Goal: Task Accomplishment & Management: Complete application form

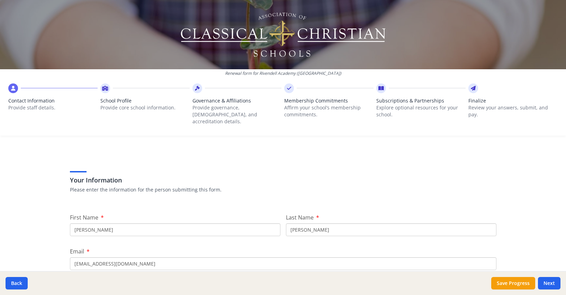
scroll to position [12, 0]
click at [162, 225] on input "David" at bounding box center [175, 231] width 211 height 13
type input "dougDavid"
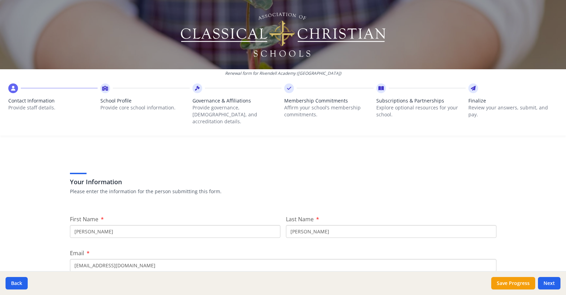
type input "Doug"
type input "Dyer"
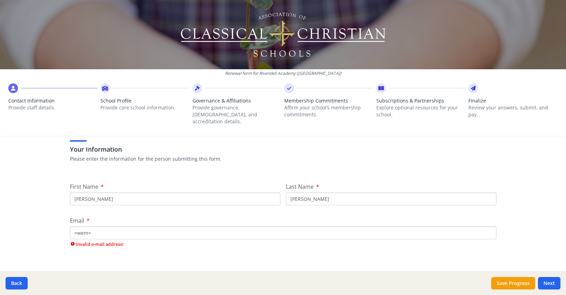
type input "=wem="
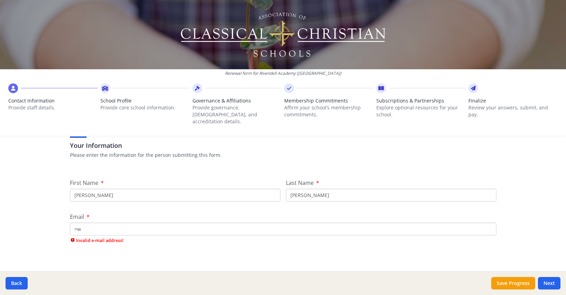
type input "="
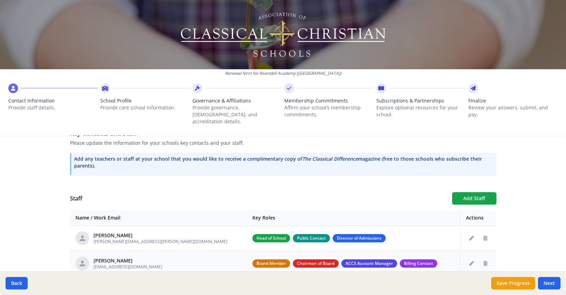
scroll to position [188, 0]
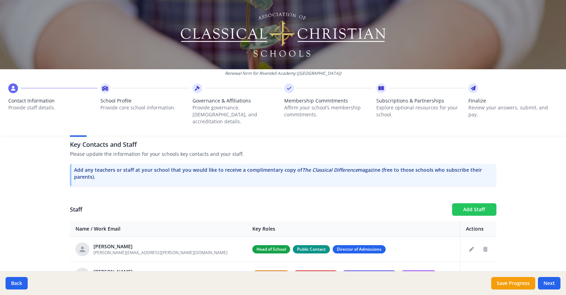
type input "doug.dyer@rivendellacademyga.org"
click at [474, 203] on button "Add Staff" at bounding box center [474, 209] width 44 height 12
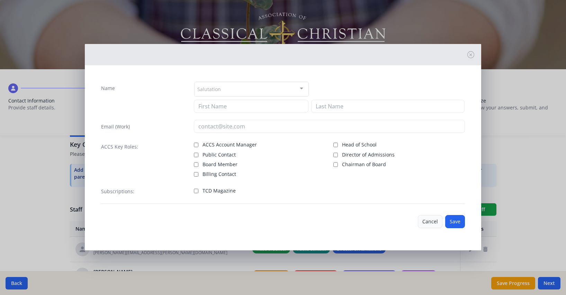
click at [434, 221] on button "Cancel" at bounding box center [430, 221] width 25 height 13
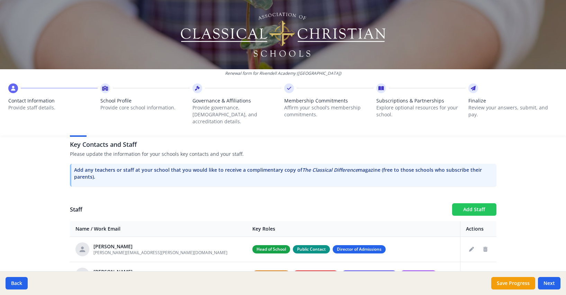
scroll to position [226, 0]
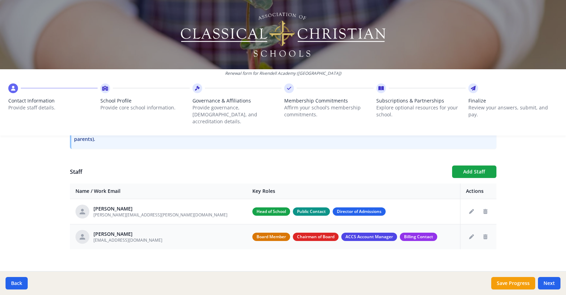
drag, startPoint x: 377, startPoint y: 230, endPoint x: 376, endPoint y: 227, distance: 3.6
click at [400, 233] on span "Billing Contact" at bounding box center [418, 237] width 37 height 8
click at [469, 209] on icon "Edit staff" at bounding box center [471, 211] width 5 height 5
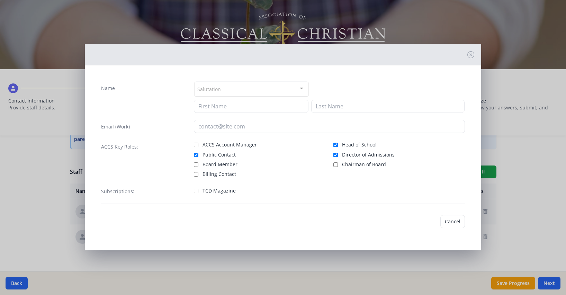
type input "Doug"
type input "Dyer"
type input "doug.dyer@rivendellacademyga.org"
checkbox input "true"
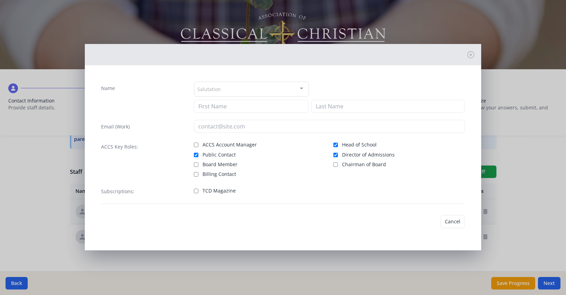
checkbox input "true"
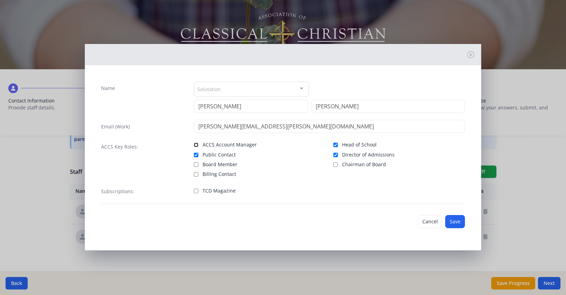
click at [196, 145] on input "ACCS Account Manager" at bounding box center [196, 145] width 5 height 5
checkbox input "true"
click at [196, 172] on input "Billing Contact" at bounding box center [196, 174] width 5 height 5
checkbox input "true"
click at [196, 191] on input "TCD Magazine" at bounding box center [196, 191] width 5 height 5
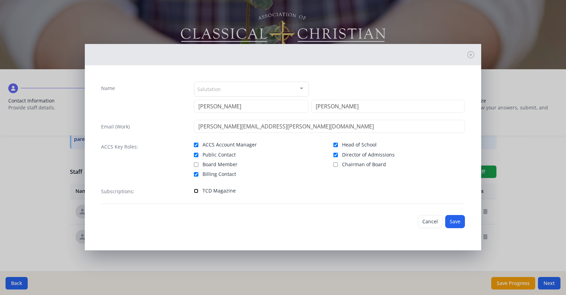
checkbox input "true"
click at [453, 219] on button "Save" at bounding box center [455, 221] width 20 height 13
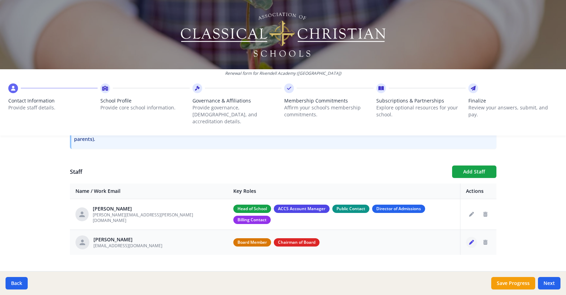
click at [469, 240] on icon "Edit staff" at bounding box center [471, 242] width 5 height 5
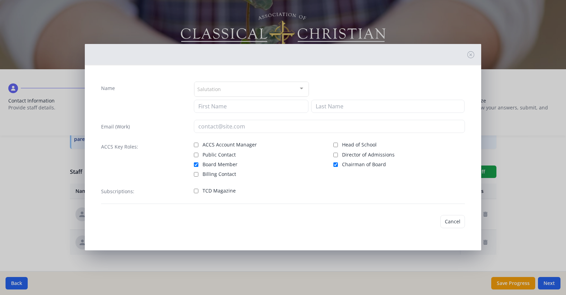
type input "David"
type input "Hancock"
type input "dchancoc@gmail.com"
checkbox input "true"
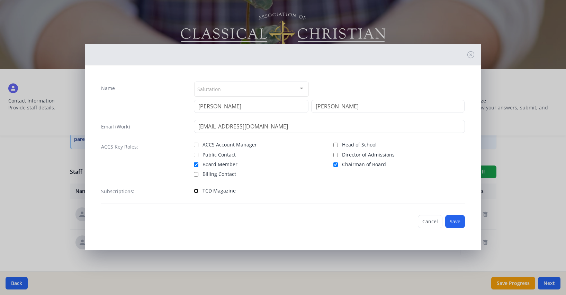
click at [196, 191] on input "TCD Magazine" at bounding box center [196, 191] width 5 height 5
checkbox input "true"
click at [452, 222] on button "Save" at bounding box center [455, 221] width 20 height 13
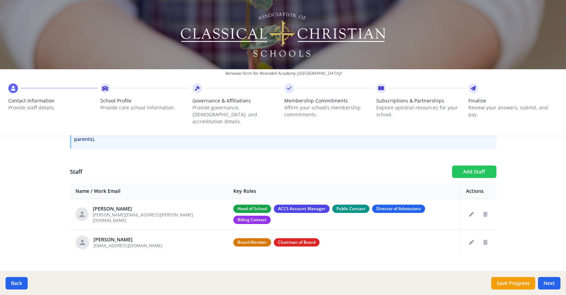
click at [477, 166] on button "Add Staff" at bounding box center [474, 172] width 44 height 12
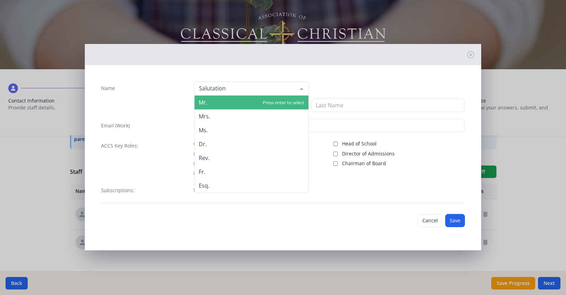
click at [237, 89] on div at bounding box center [251, 89] width 115 height 14
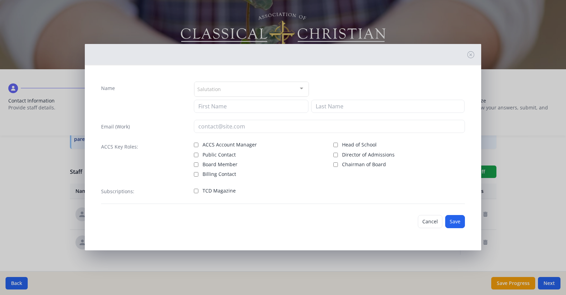
click at [328, 90] on div "Salutation Mr. Mrs. Ms. Dr. Rev. Fr. Esq. No elements found. Consider changing …" at bounding box center [329, 89] width 271 height 16
click at [283, 103] on input at bounding box center [251, 106] width 115 height 13
type input "Callie"
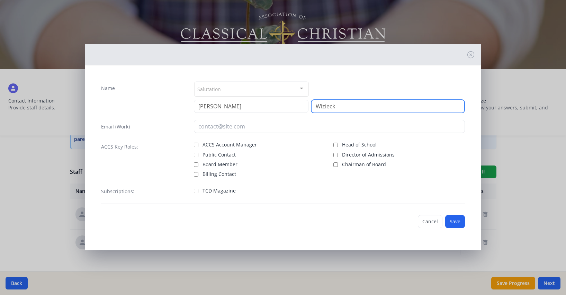
type input "Wizieck"
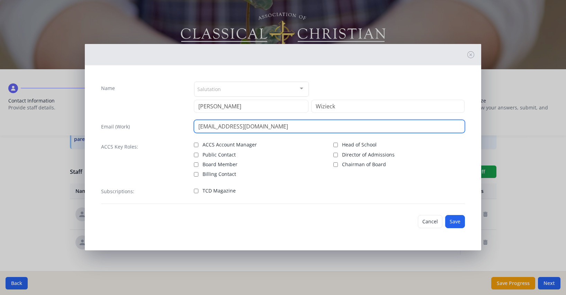
type input "frontdesk@rivendellacademyga.org"
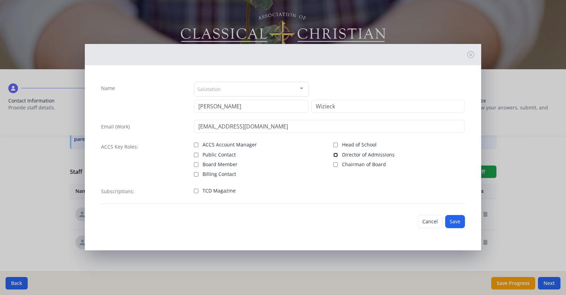
click at [336, 156] on input "Director of Admissions" at bounding box center [336, 155] width 5 height 5
checkbox input "true"
click at [196, 191] on input "TCD Magazine" at bounding box center [196, 191] width 5 height 5
checkbox input "true"
click at [452, 224] on button "Save" at bounding box center [455, 221] width 20 height 13
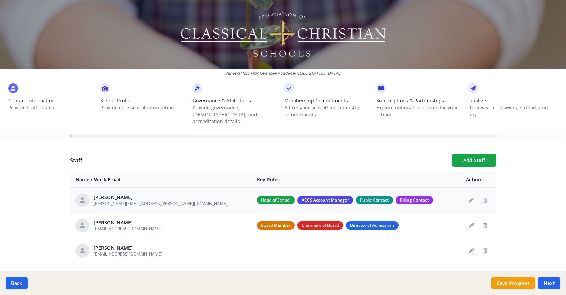
scroll to position [251, 0]
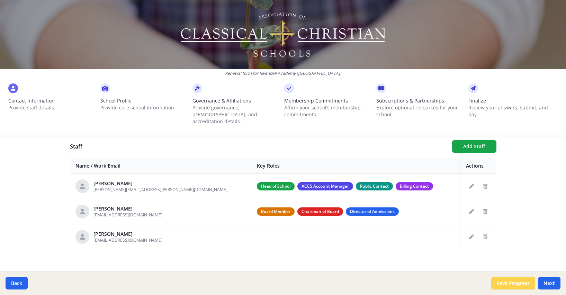
click at [526, 282] on button "Save Progress" at bounding box center [514, 283] width 44 height 12
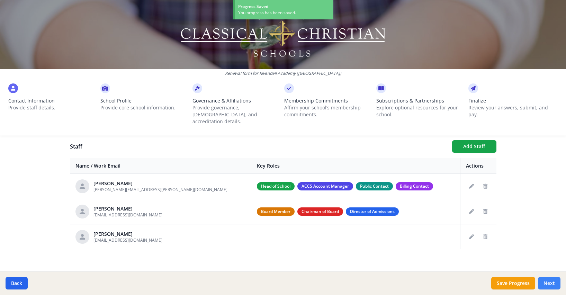
click at [552, 286] on button "Next" at bounding box center [549, 283] width 23 height 12
type input "(706) 223-0877"
type input "7"
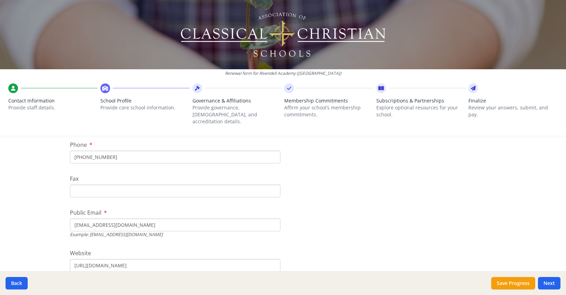
scroll to position [171, 0]
click at [149, 218] on input "info@rivendellacademyga.org" at bounding box center [175, 224] width 211 height 13
type input "frontdesk@rivendellacademyga.org"
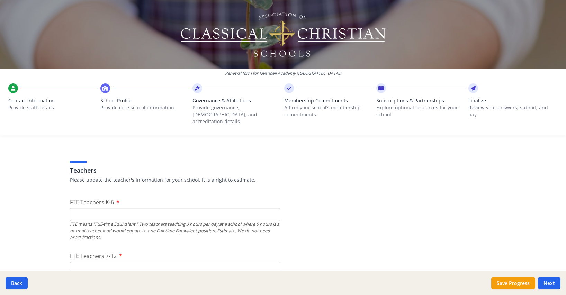
scroll to position [384, 0]
click at [272, 209] on input "0" at bounding box center [175, 214] width 211 height 13
click at [272, 208] on input "1" at bounding box center [175, 214] width 211 height 13
click at [272, 208] on input "2" at bounding box center [175, 214] width 211 height 13
click at [272, 208] on input "3" at bounding box center [175, 214] width 211 height 13
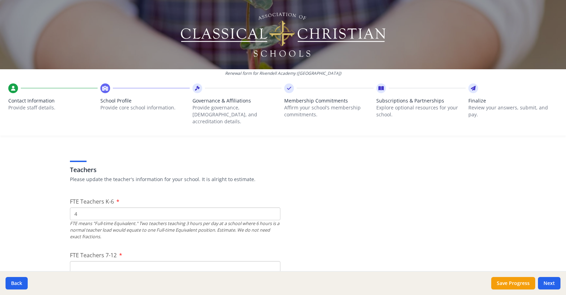
click at [272, 208] on input "4" at bounding box center [175, 214] width 211 height 13
click at [272, 208] on input "5" at bounding box center [175, 214] width 211 height 13
click at [272, 208] on input "6" at bounding box center [175, 214] width 211 height 13
type input "7"
click at [272, 208] on input "7" at bounding box center [175, 214] width 211 height 13
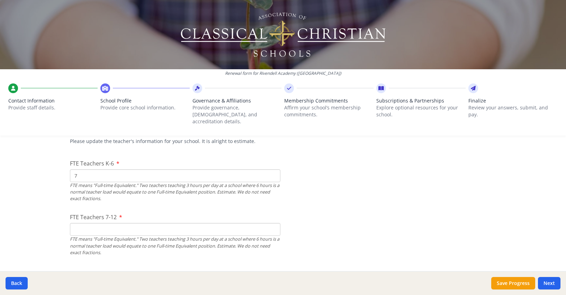
scroll to position [426, 0]
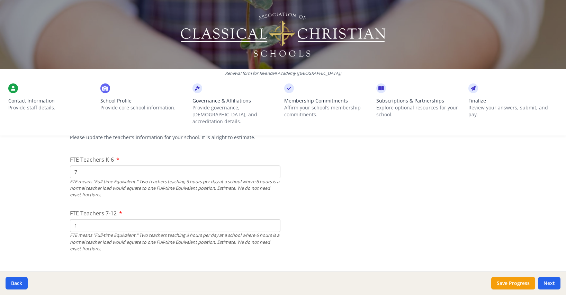
click at [269, 219] on input "1" at bounding box center [175, 225] width 211 height 13
click at [269, 219] on input "2" at bounding box center [175, 225] width 211 height 13
click at [269, 219] on input "3" at bounding box center [175, 225] width 211 height 13
type input "4"
click at [269, 219] on input "4" at bounding box center [175, 225] width 211 height 13
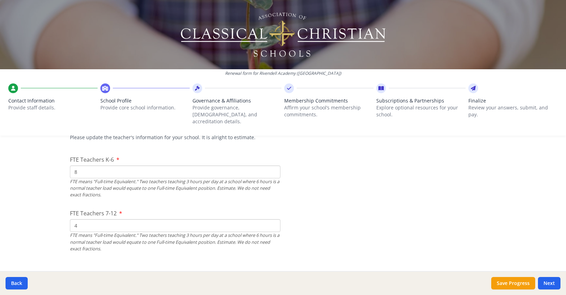
type input "8"
click at [271, 166] on input "8" at bounding box center [175, 172] width 211 height 13
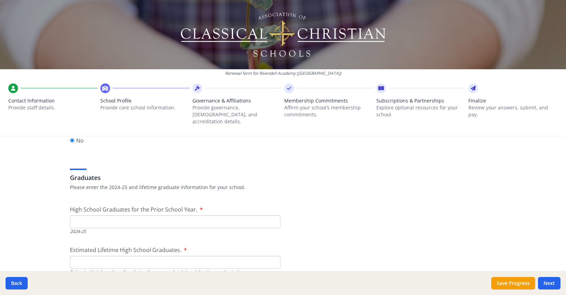
scroll to position [953, 0]
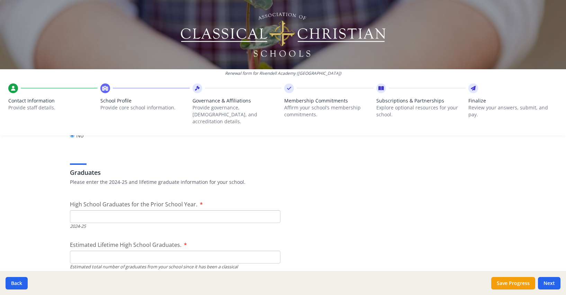
click at [246, 213] on input "High School Graduates for the Prior School Year." at bounding box center [175, 216] width 211 height 13
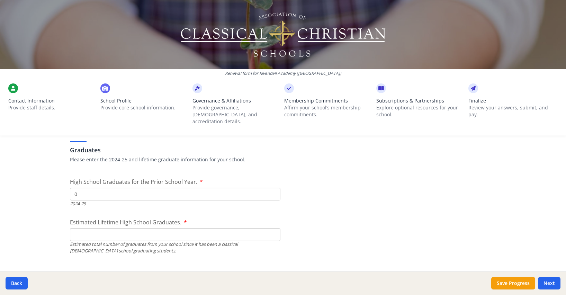
scroll to position [977, 0]
type input "0"
click at [235, 228] on input "Estimated Lifetime High School Graduates." at bounding box center [175, 234] width 211 height 13
type input "0"
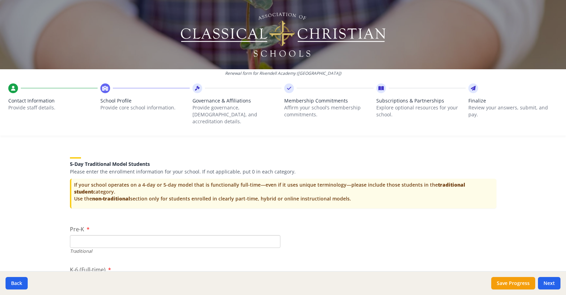
scroll to position [1404, 0]
click at [76, 235] on input "Pre-K" at bounding box center [175, 241] width 211 height 13
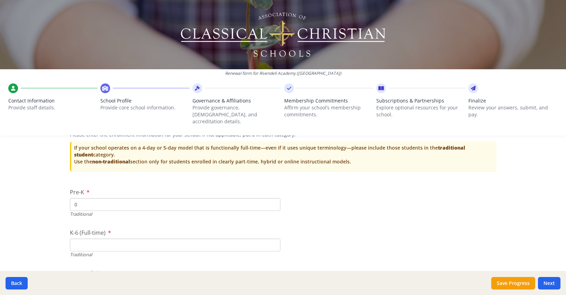
scroll to position [1445, 0]
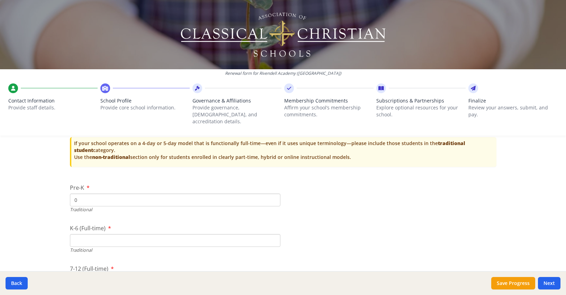
type input "0"
click at [75, 235] on input "K-6 (Full-time)" at bounding box center [175, 240] width 211 height 13
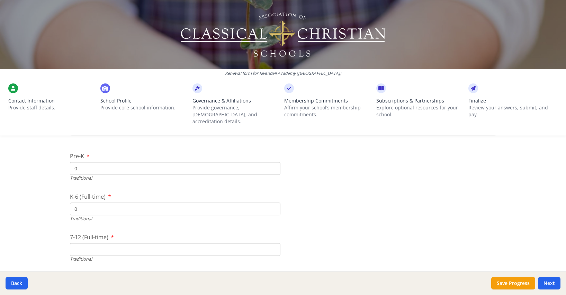
type input "0"
click at [77, 243] on input "7-12 (Full-time)" at bounding box center [175, 249] width 211 height 13
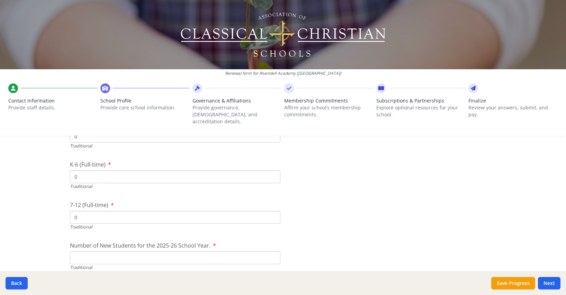
scroll to position [1513, 0]
type input "0"
click at [78, 248] on input "Number of New Students for the 2025-26 School Year." at bounding box center [175, 254] width 211 height 13
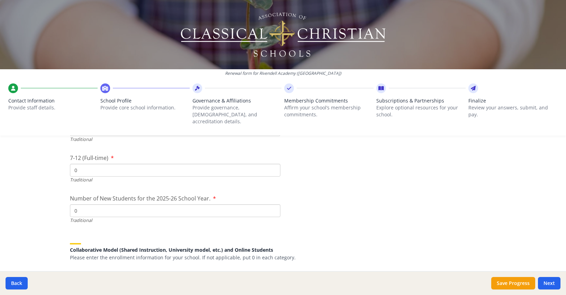
scroll to position [1568, 0]
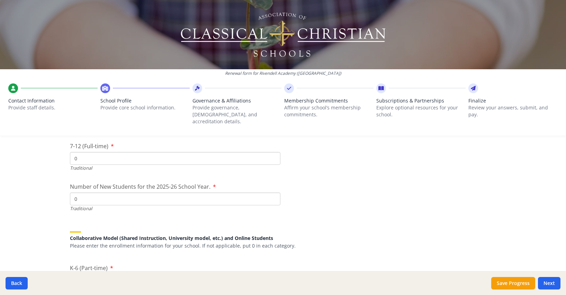
type input "0"
click at [50, 231] on div "Renewal form for Rivendell Academy (GA) Contact Information Provide staff detai…" at bounding box center [283, 147] width 566 height 295
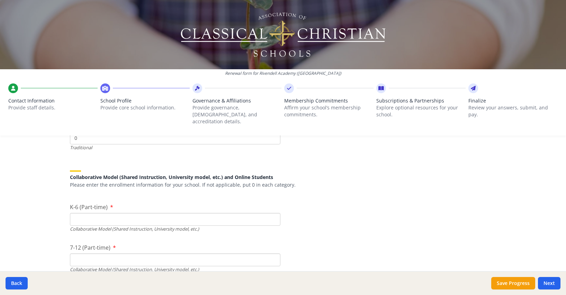
scroll to position [1630, 0]
click at [80, 213] on input "K-6 (Part-time)" at bounding box center [175, 218] width 211 height 13
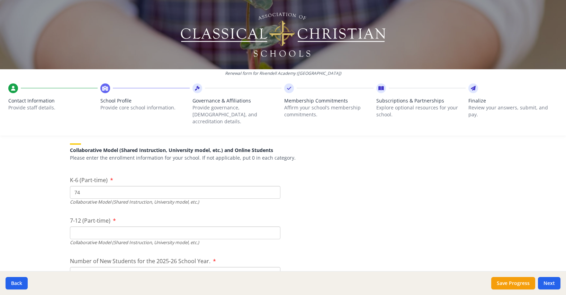
scroll to position [1657, 0]
type input "74"
click at [163, 225] on input "7-12 (Part-time)" at bounding box center [175, 231] width 211 height 13
type input "36"
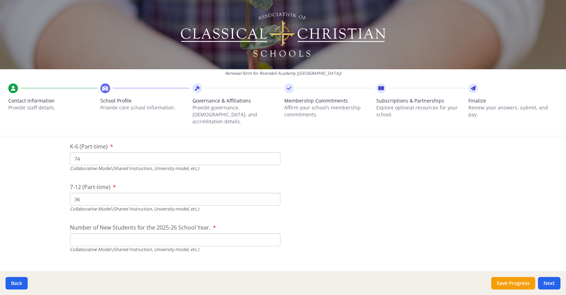
scroll to position [1695, 0]
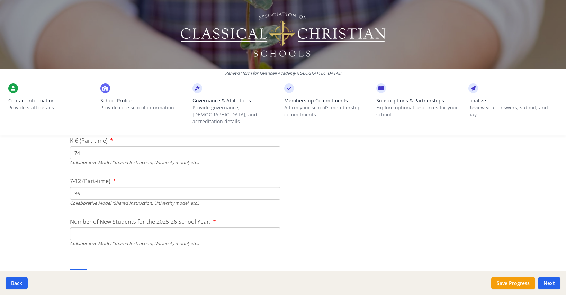
click at [99, 229] on input "Number of New Students for the 2025-26 School Year." at bounding box center [175, 234] width 211 height 13
type input "38"
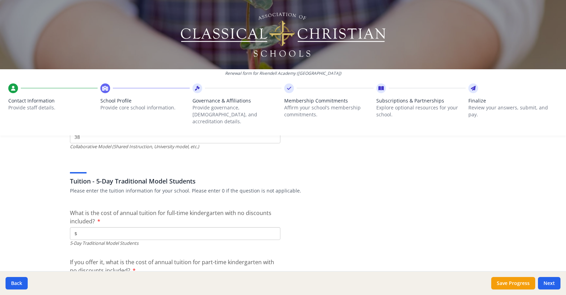
scroll to position [1795, 0]
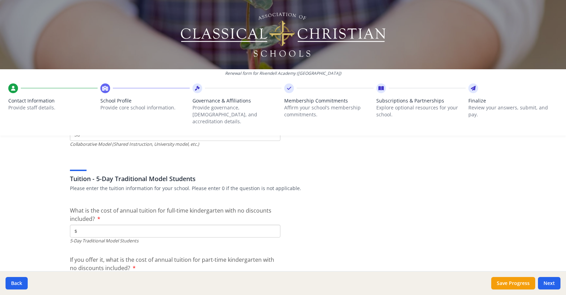
click at [244, 225] on input "$" at bounding box center [175, 231] width 211 height 13
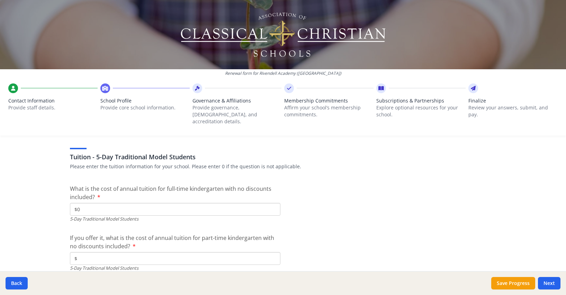
scroll to position [1820, 0]
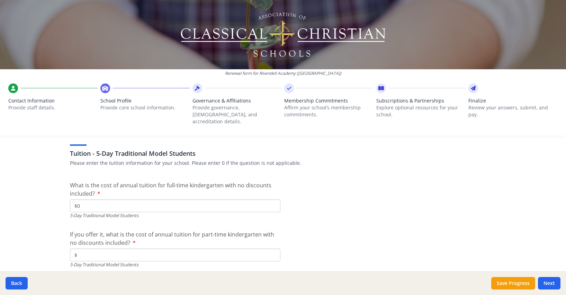
type input "$0"
click at [204, 249] on input "$" at bounding box center [175, 255] width 211 height 13
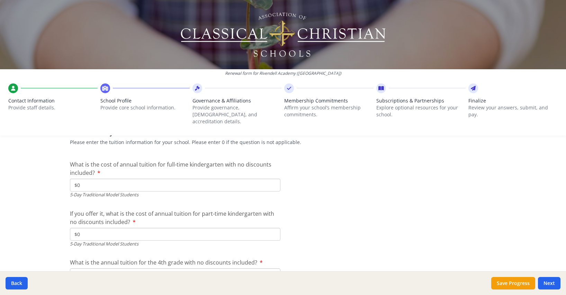
scroll to position [1922, 0]
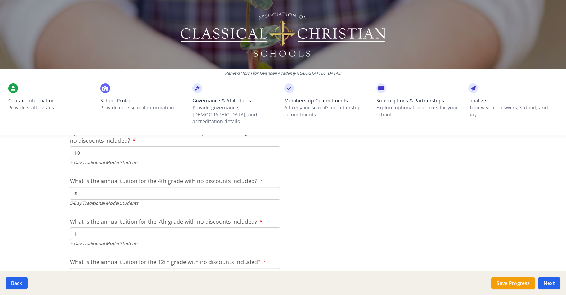
type input "$0"
click at [140, 187] on input "$" at bounding box center [175, 193] width 211 height 13
type input "$0"
click at [123, 228] on input "$" at bounding box center [175, 234] width 211 height 13
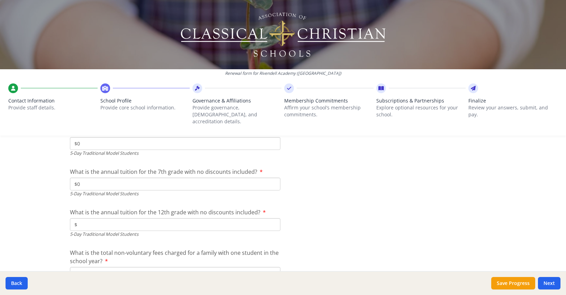
type input "$0"
click at [127, 218] on input "$" at bounding box center [175, 224] width 211 height 13
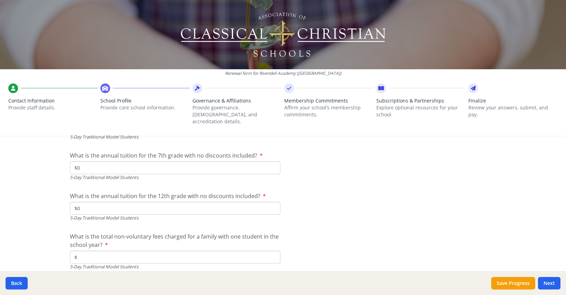
scroll to position [1998, 0]
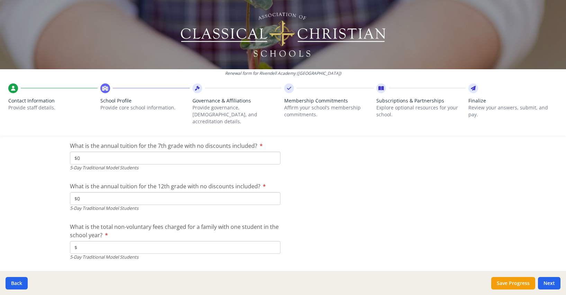
type input "$0"
click at [122, 241] on input "$" at bounding box center [175, 247] width 211 height 13
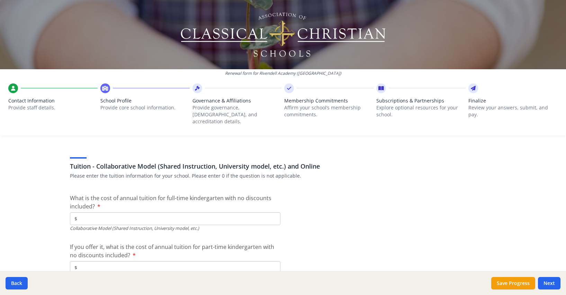
scroll to position [2124, 0]
type input "$0"
click at [187, 213] on input "$" at bounding box center [175, 218] width 211 height 13
type input "$5 700"
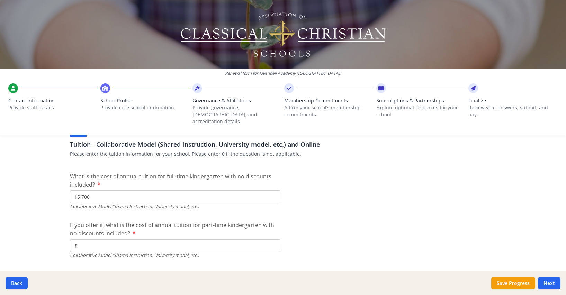
scroll to position [2146, 0]
click at [188, 240] on input "$" at bounding box center [175, 245] width 211 height 13
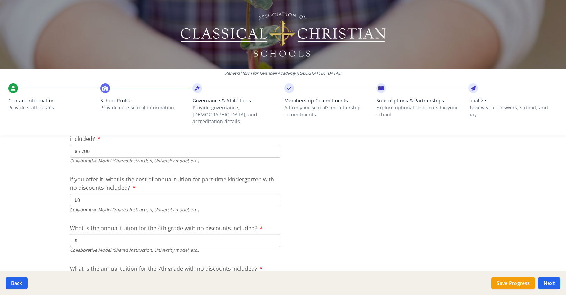
scroll to position [2192, 0]
type input "$0"
click at [150, 233] on input "$" at bounding box center [175, 239] width 211 height 13
type input "$5 700"
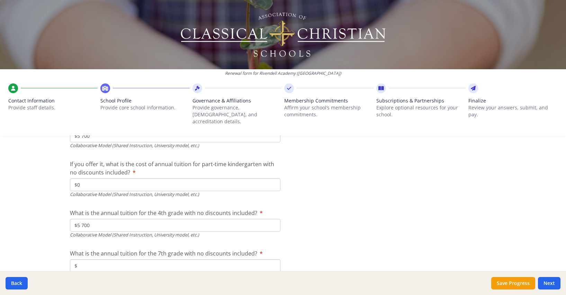
scroll to position [2210, 0]
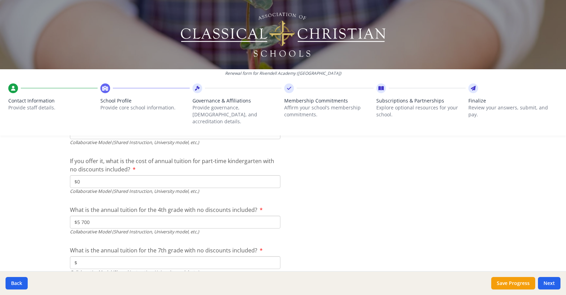
drag, startPoint x: 241, startPoint y: 255, endPoint x: 229, endPoint y: 237, distance: 21.4
click at [241, 256] on input "$" at bounding box center [175, 262] width 211 height 13
type input "$5 700"
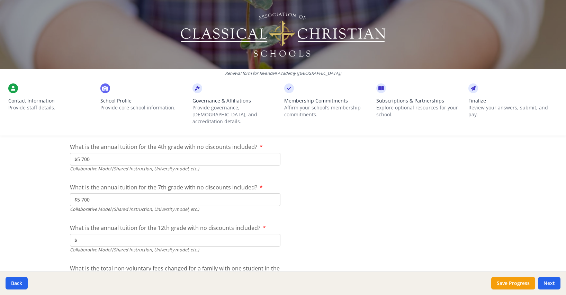
scroll to position [2273, 0]
drag, startPoint x: 219, startPoint y: 232, endPoint x: 236, endPoint y: 228, distance: 18.1
click at [218, 234] on input "$" at bounding box center [175, 240] width 211 height 13
type input "$5 700"
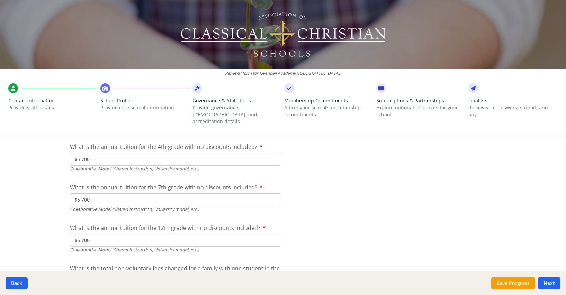
scroll to position [2325, 0]
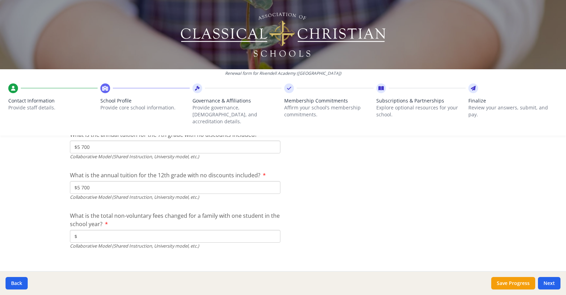
click at [228, 230] on input "$" at bounding box center [175, 236] width 211 height 13
type input "$350"
click at [506, 290] on div "Back Save Progress Next" at bounding box center [283, 283] width 566 height 24
click at [520, 285] on button "Save Progress" at bounding box center [514, 283] width 44 height 12
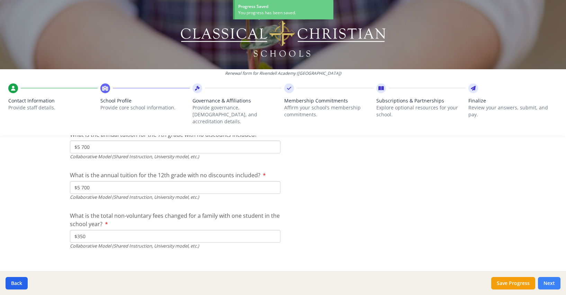
click at [550, 283] on button "Next" at bounding box center [549, 283] width 23 height 12
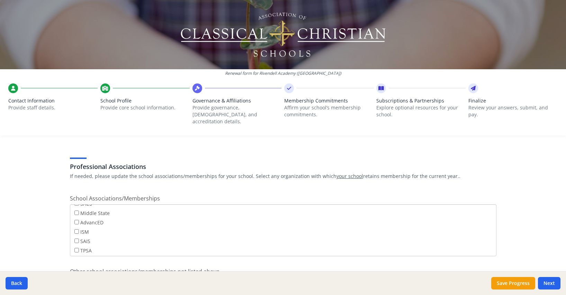
scroll to position [431, 0]
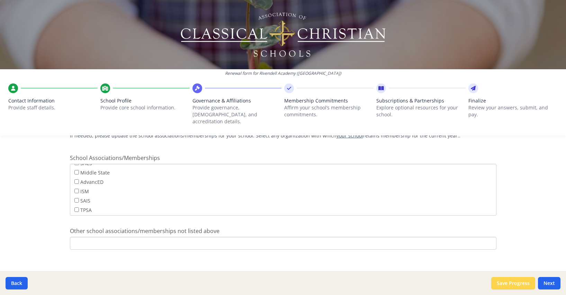
click at [516, 283] on button "Save Progress" at bounding box center [514, 283] width 44 height 12
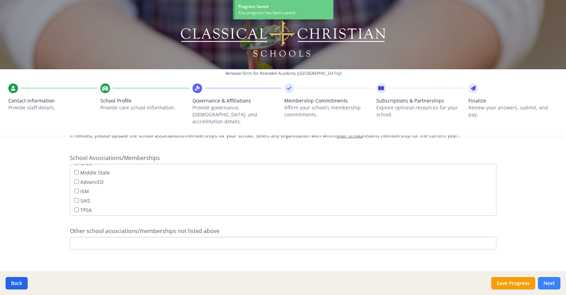
click at [552, 286] on button "Next" at bounding box center [549, 283] width 23 height 12
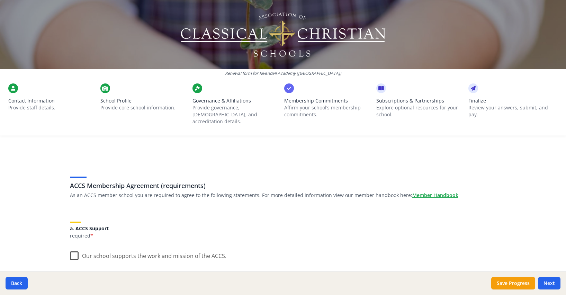
scroll to position [10, 0]
click at [71, 247] on label "Our school supports the work and mission of the ACCS." at bounding box center [148, 253] width 157 height 15
click at [0, 0] on input "Our school supports the work and mission of the ACCS." at bounding box center [0, 0] width 0 height 0
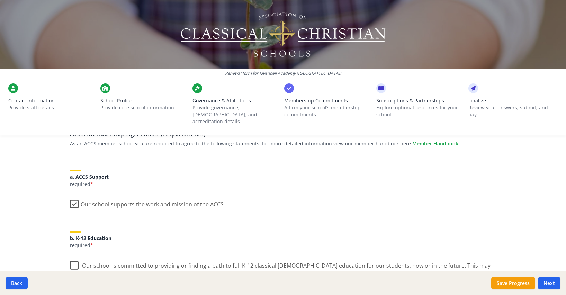
scroll to position [87, 0]
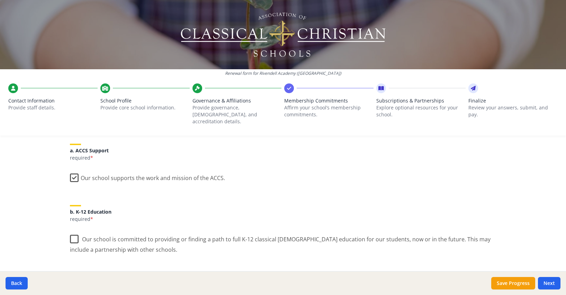
click at [70, 232] on label "Our school is committed to providing or finding a path to full K-12 classical C…" at bounding box center [283, 241] width 427 height 23
click at [0, 0] on input "Our school is committed to providing or finding a path to full K-12 classical C…" at bounding box center [0, 0] width 0 height 0
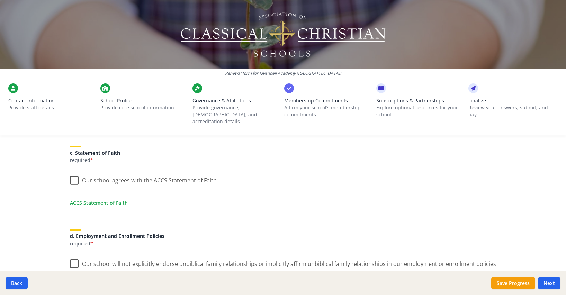
scroll to position [219, 0]
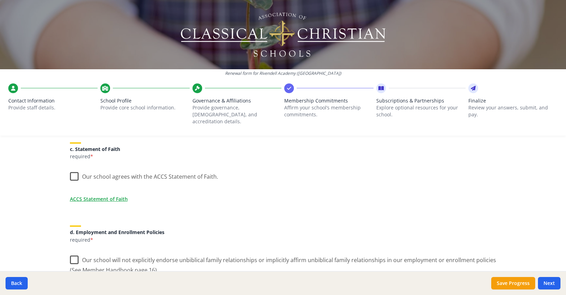
click at [71, 172] on label "Our school agrees with the ACCS Statement of Faith." at bounding box center [144, 175] width 148 height 15
click at [0, 0] on input "Our school agrees with the ACCS Statement of Faith." at bounding box center [0, 0] width 0 height 0
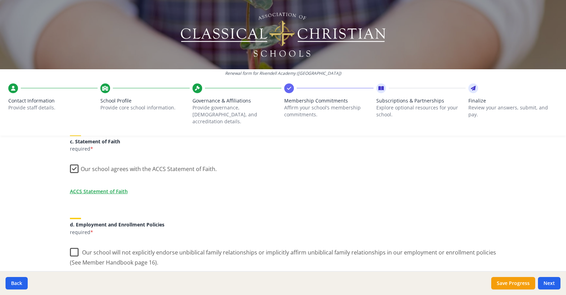
scroll to position [301, 0]
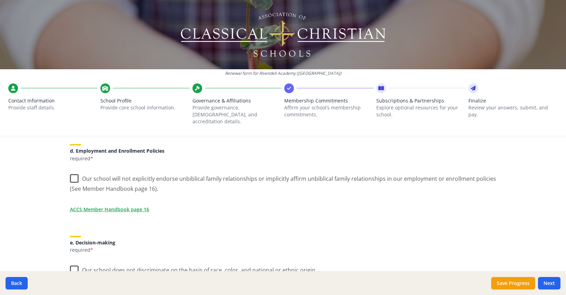
click at [73, 171] on label "Our school will not explicitly endorse unbiblical family relationships or impli…" at bounding box center [283, 181] width 427 height 23
click at [0, 0] on input "Our school will not explicitly endorse unbiblical family relationships or impli…" at bounding box center [0, 0] width 0 height 0
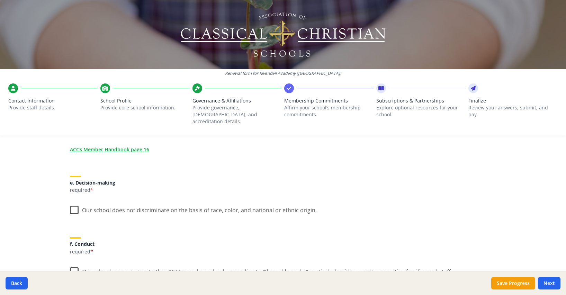
scroll to position [367, 0]
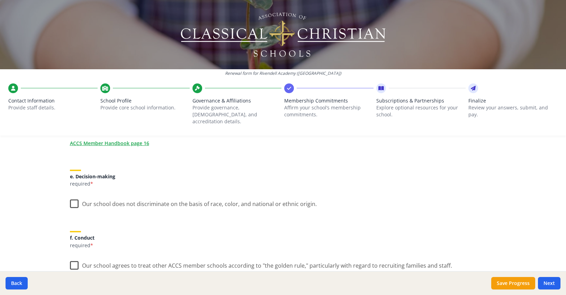
click at [75, 197] on label "Our school does not discriminate on the basis of race, color, and national or e…" at bounding box center [193, 202] width 247 height 15
click at [0, 0] on input "Our school does not discriminate on the basis of race, color, and national or e…" at bounding box center [0, 0] width 0 height 0
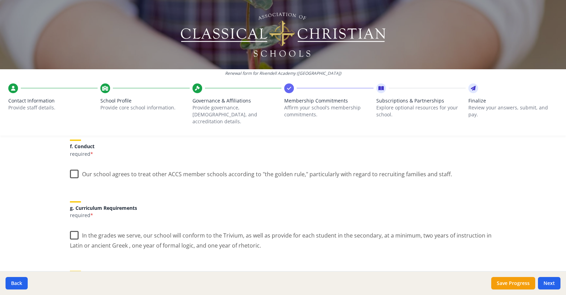
scroll to position [462, 0]
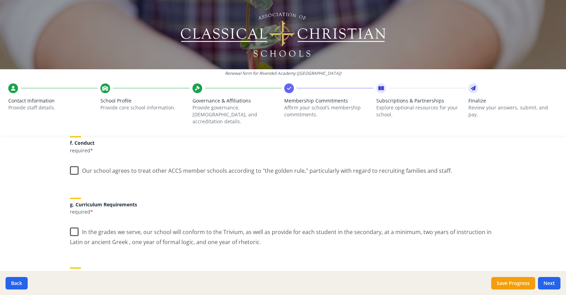
click at [73, 163] on label "Our school agrees to treat other ACCS member schools according to "the golden r…" at bounding box center [261, 169] width 382 height 15
click at [0, 0] on input "Our school agrees to treat other ACCS member schools according to "the golden r…" at bounding box center [0, 0] width 0 height 0
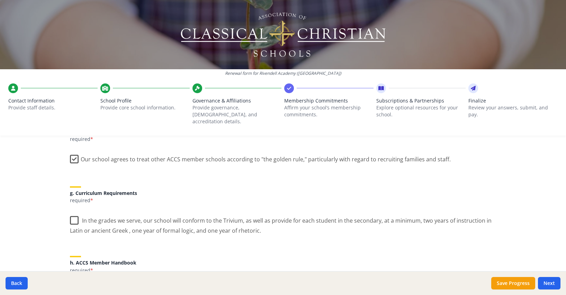
scroll to position [474, 0]
click at [74, 215] on label "In the grades we serve, our school will conform to the Trivium, as well as prov…" at bounding box center [283, 222] width 427 height 23
click at [0, 0] on input "In the grades we serve, our school will conform to the Trivium, as well as prov…" at bounding box center [0, 0] width 0 height 0
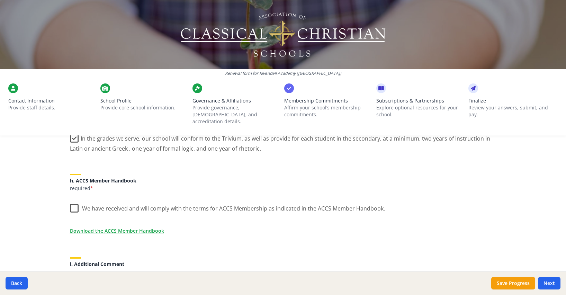
scroll to position [555, 0]
click at [73, 200] on label "We have received and will comply with the terms for ACCS Membership as indicate…" at bounding box center [227, 207] width 315 height 15
click at [0, 0] on input "We have received and will comply with the terms for ACCS Membership as indicate…" at bounding box center [0, 0] width 0 height 0
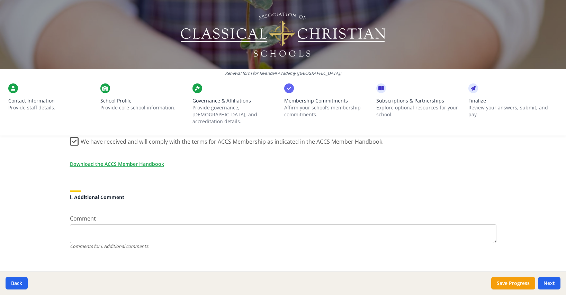
scroll to position [623, 0]
click at [522, 283] on button "Save Progress" at bounding box center [514, 283] width 44 height 12
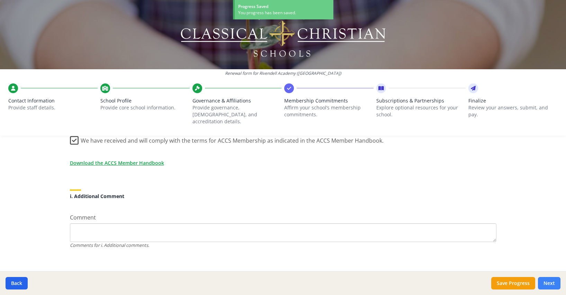
click at [551, 282] on button "Next" at bounding box center [549, 283] width 23 height 12
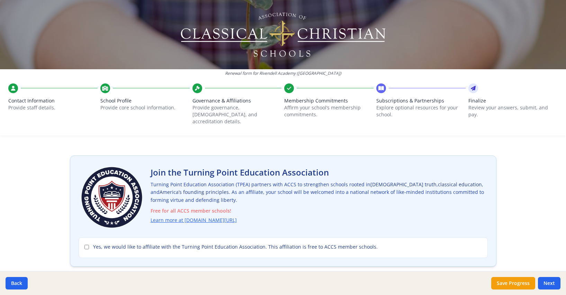
scroll to position [27, 0]
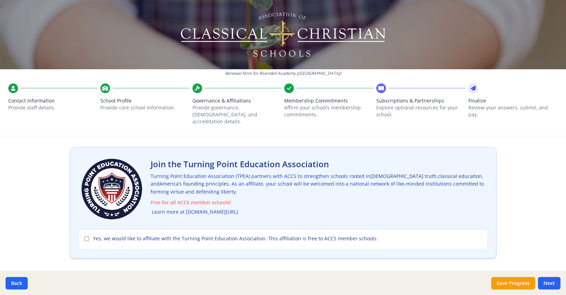
click at [186, 208] on link "Learn more at turningpointed.com/accs" at bounding box center [195, 212] width 86 height 8
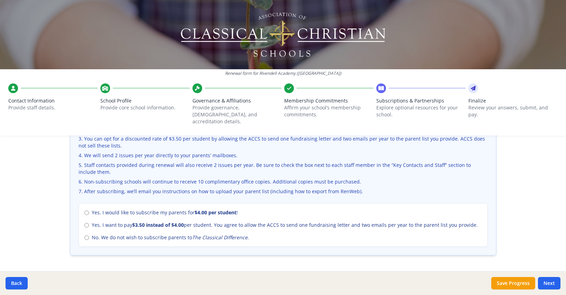
scroll to position [265, 0]
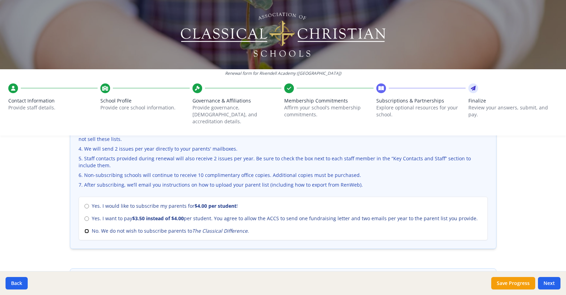
click at [85, 229] on input "No. We do not wish to subscribe parents to The Classical Difference ." at bounding box center [87, 231] width 5 height 5
radio input "true"
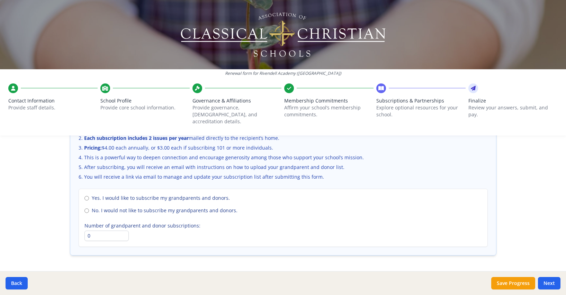
scroll to position [487, 0]
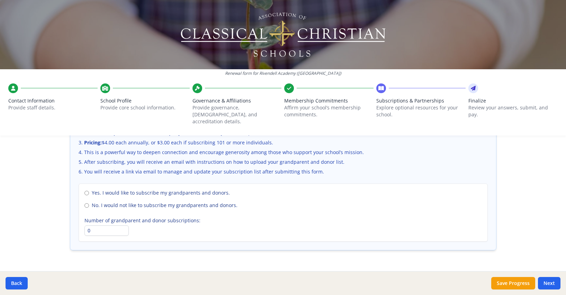
click at [124, 202] on span "No. I would not like to subscribe my grandparents and donors." at bounding box center [165, 205] width 146 height 7
click at [89, 203] on input "No. I would not like to subscribe my grandparents and donors." at bounding box center [87, 205] width 5 height 5
radio input "true"
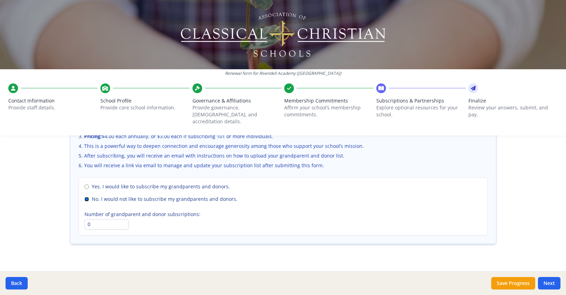
scroll to position [496, 0]
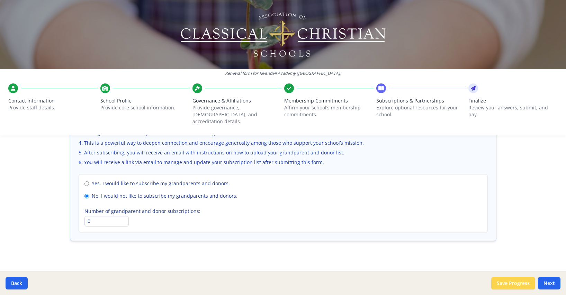
click at [531, 286] on button "Save Progress" at bounding box center [514, 283] width 44 height 12
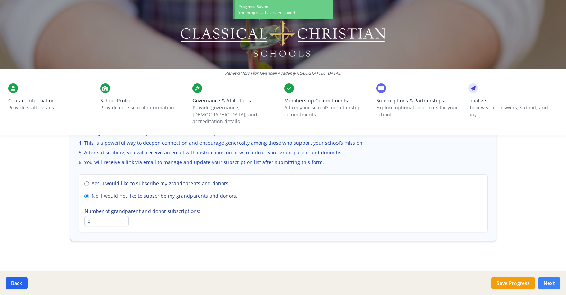
click at [546, 285] on button "Next" at bounding box center [549, 283] width 23 height 12
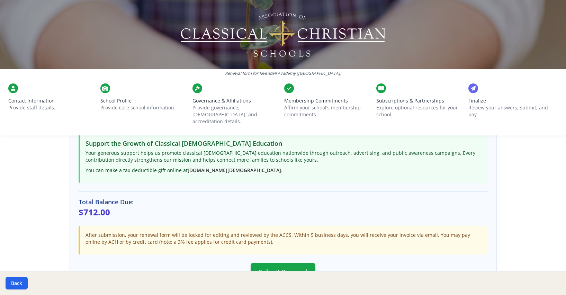
scroll to position [168, 0]
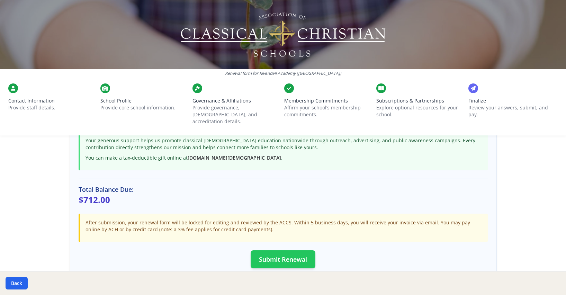
click at [293, 250] on button "Submit Renewal" at bounding box center [283, 259] width 65 height 18
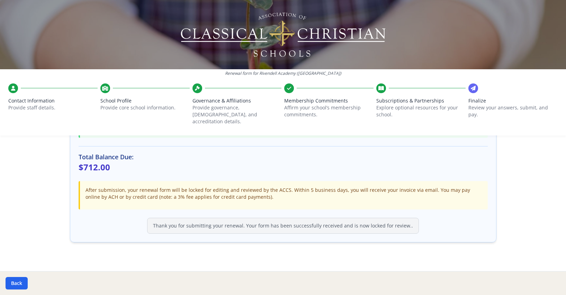
scroll to position [202, 0]
